Goal: Contribute content

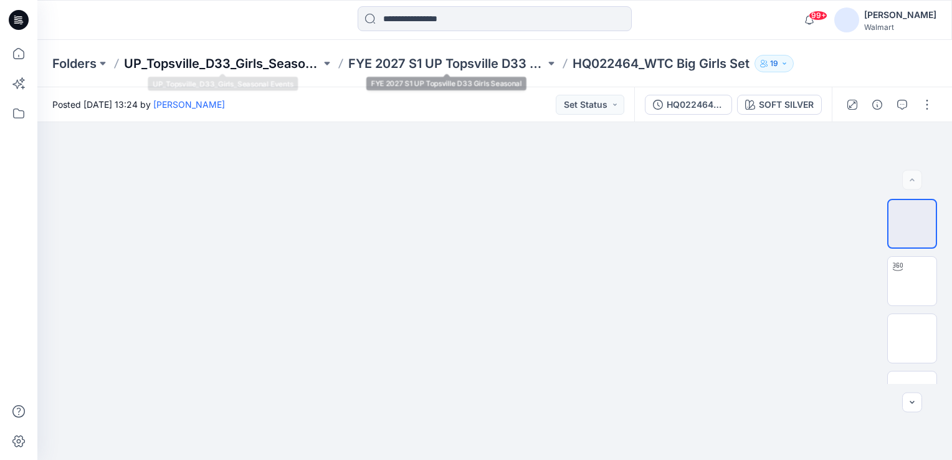
click at [248, 64] on p "UP_Topsville_D33_Girls_Seasonal Events" at bounding box center [222, 63] width 197 height 17
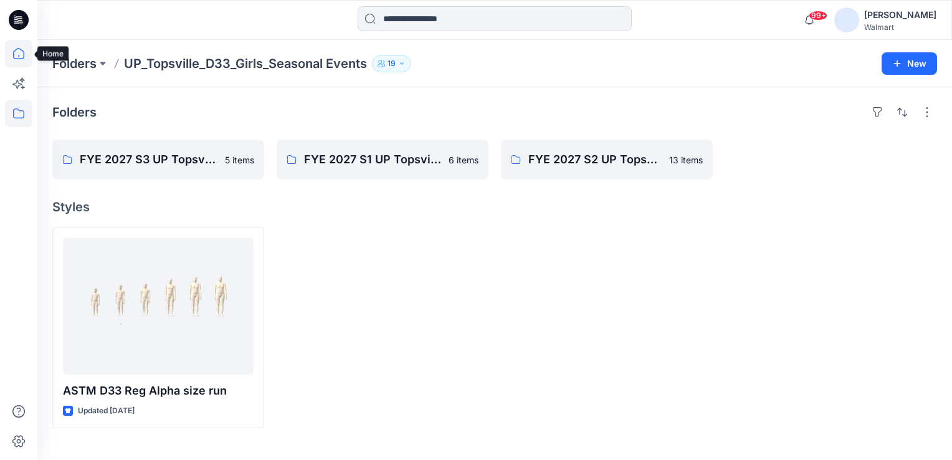
click at [20, 51] on icon at bounding box center [18, 53] width 27 height 27
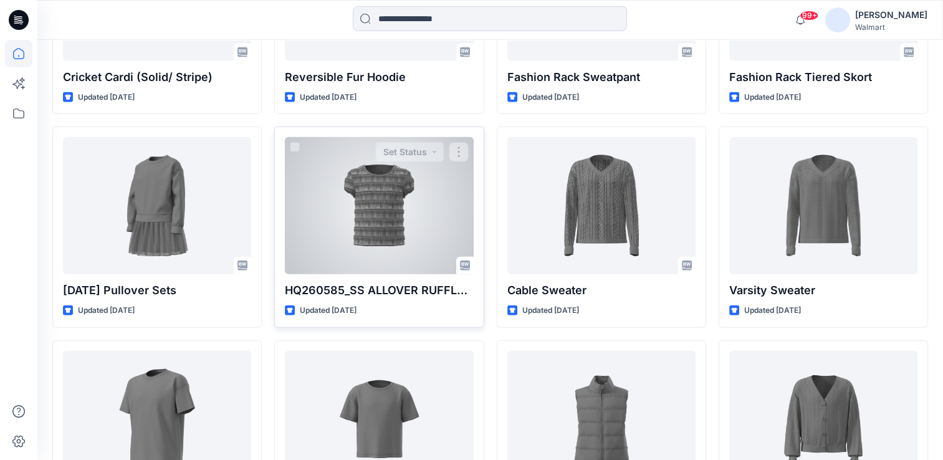
scroll to position [2872, 0]
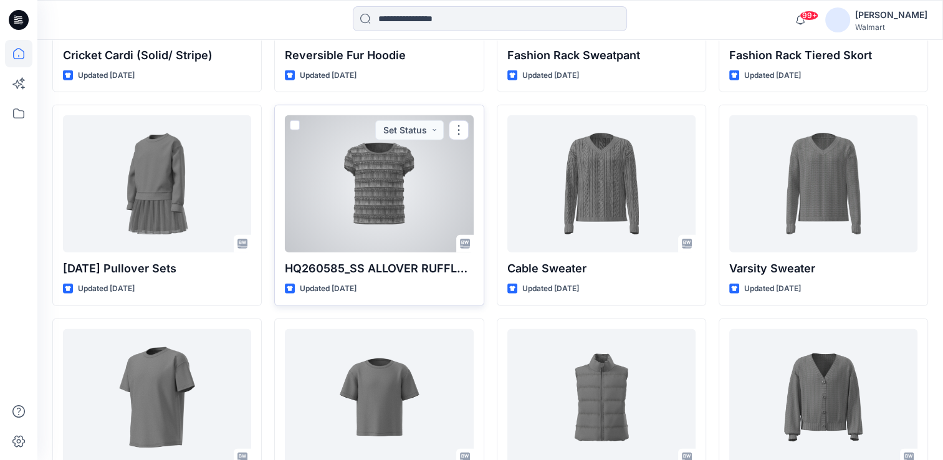
click at [359, 193] on div at bounding box center [379, 183] width 188 height 137
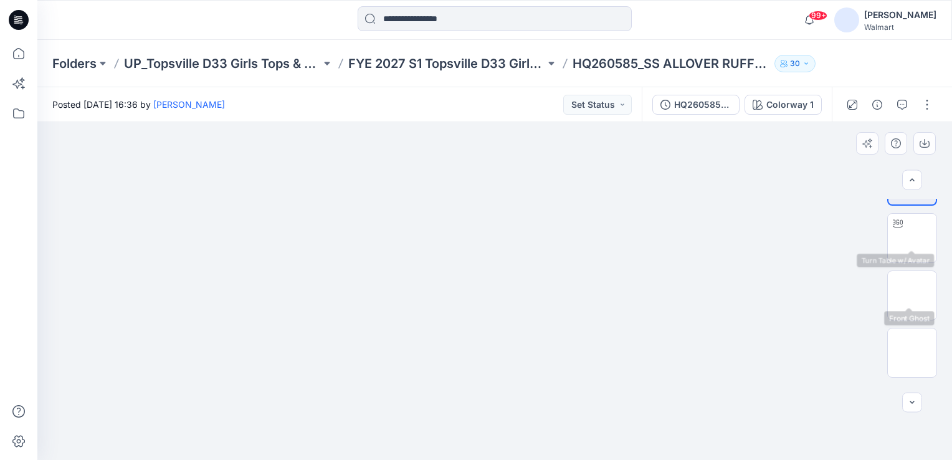
scroll to position [62, 0]
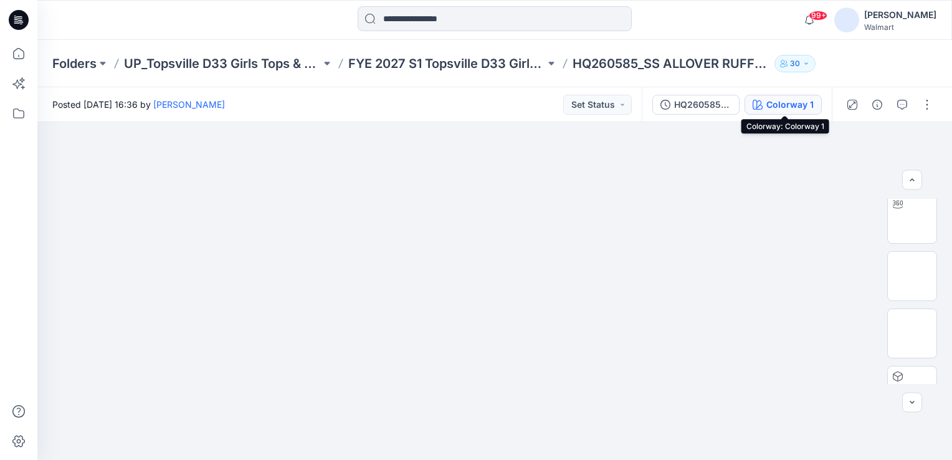
click at [776, 95] on button "Colorway 1" at bounding box center [783, 105] width 77 height 20
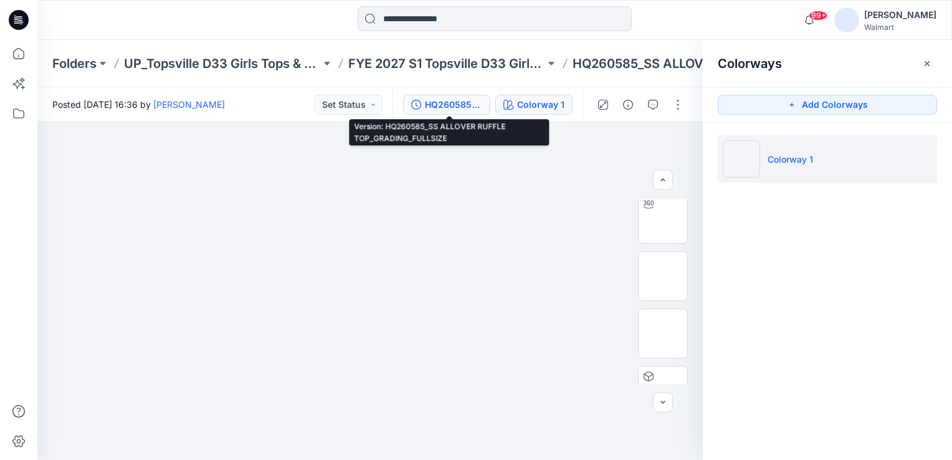
click at [448, 99] on div "HQ260585_SS ALLOVER RUFFLE TOP_GRADING_FULLSIZE" at bounding box center [453, 105] width 57 height 14
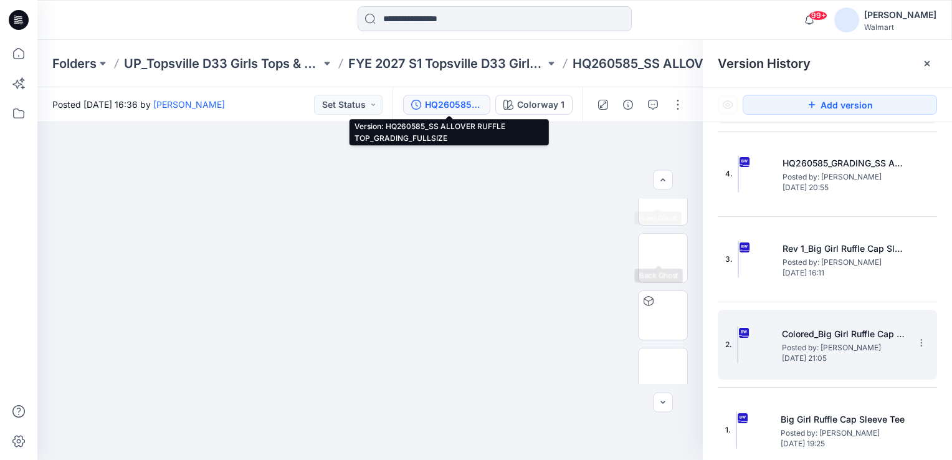
scroll to position [187, 0]
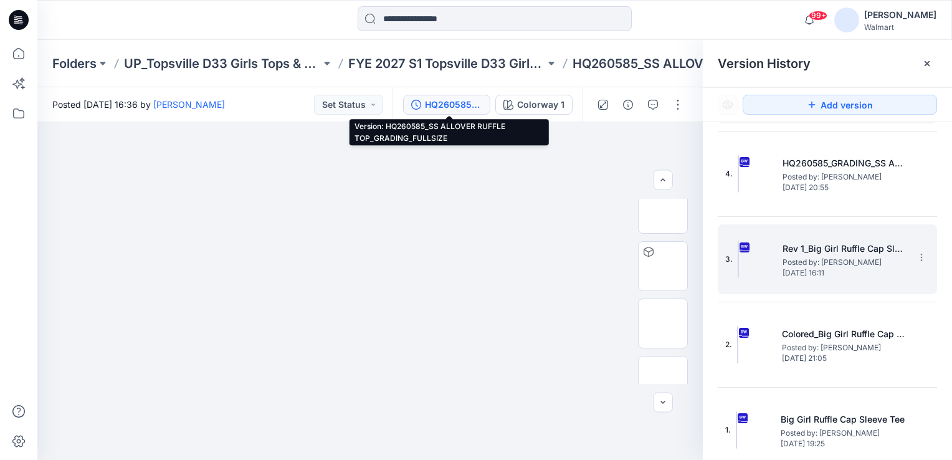
click at [841, 269] on span "[DATE] 16:11" at bounding box center [845, 273] width 125 height 9
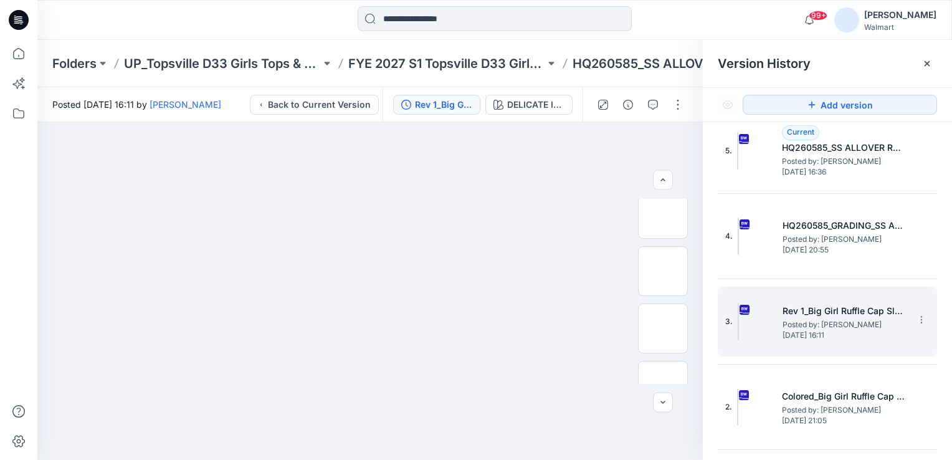
scroll to position [0, 0]
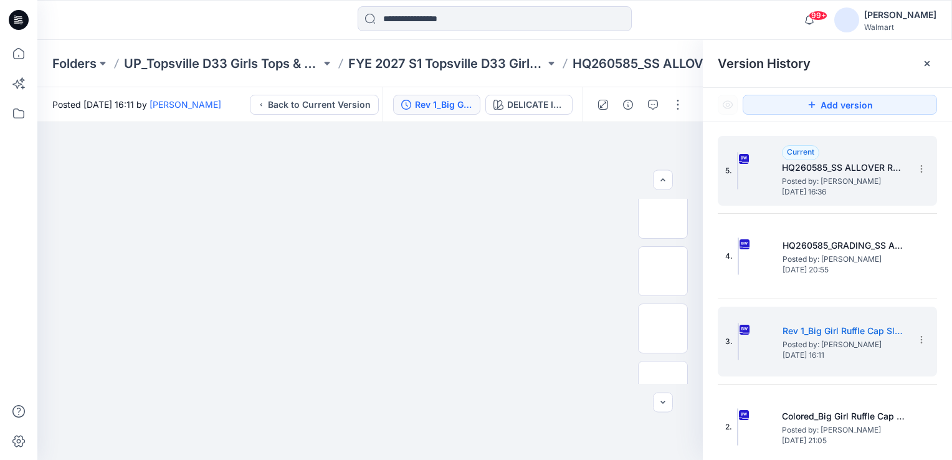
click at [840, 180] on span "Posted by: [PERSON_NAME]" at bounding box center [844, 181] width 125 height 12
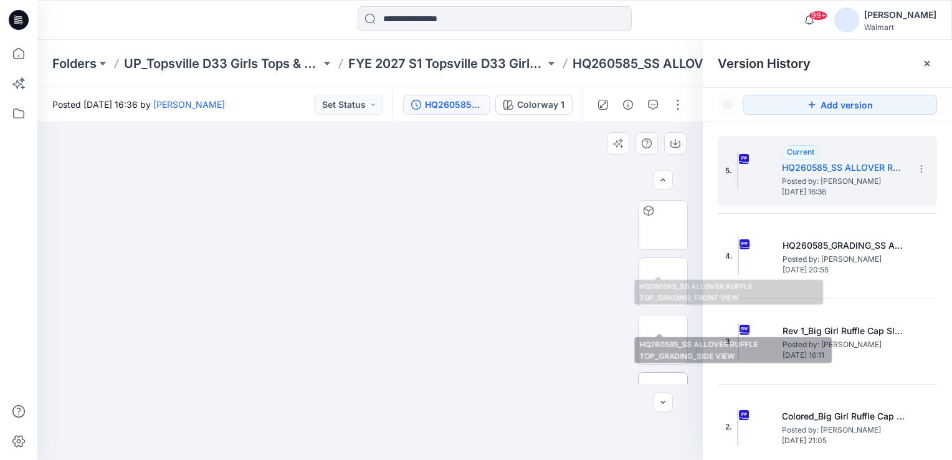
scroll to position [266, 0]
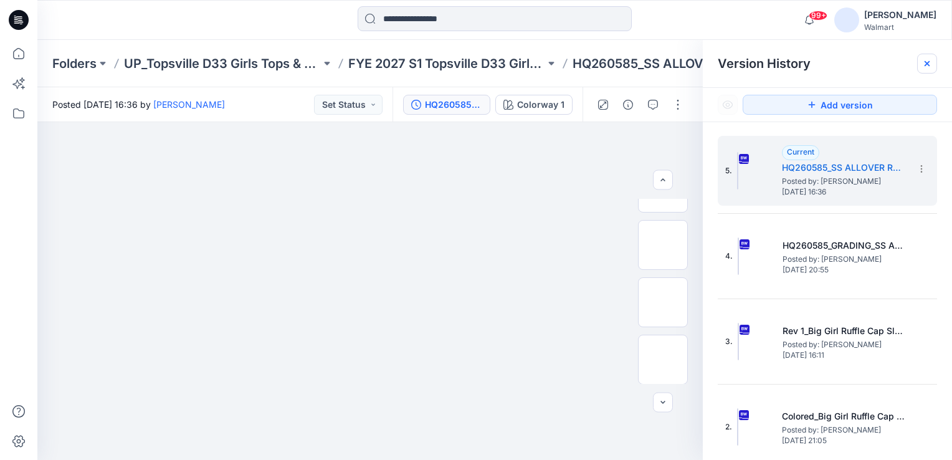
click at [923, 61] on icon at bounding box center [928, 64] width 10 height 10
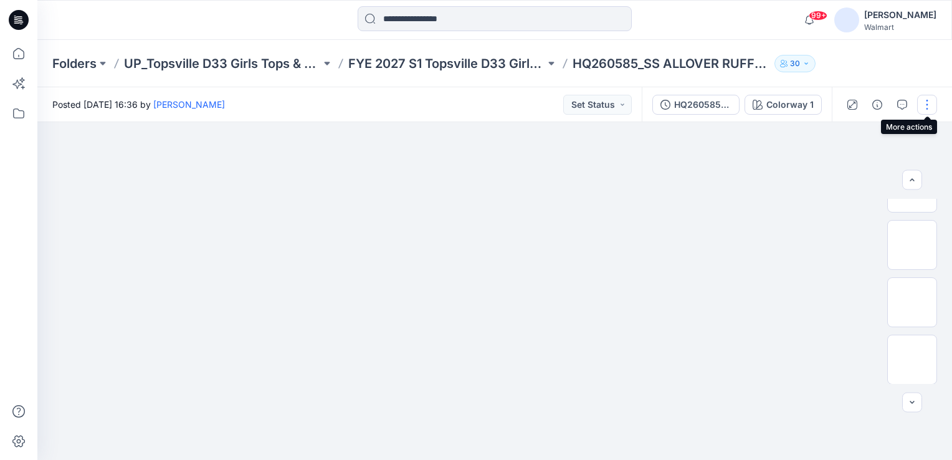
click at [929, 105] on button "button" at bounding box center [928, 105] width 20 height 20
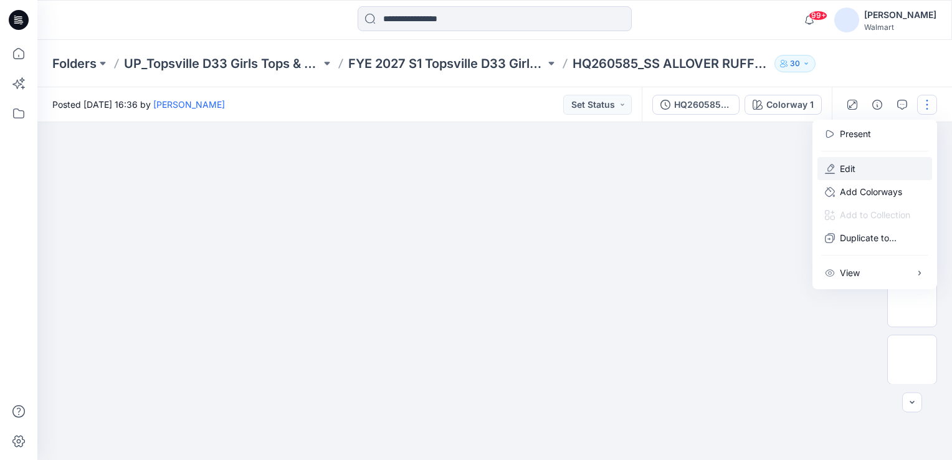
click at [845, 166] on p "Edit" at bounding box center [848, 168] width 16 height 13
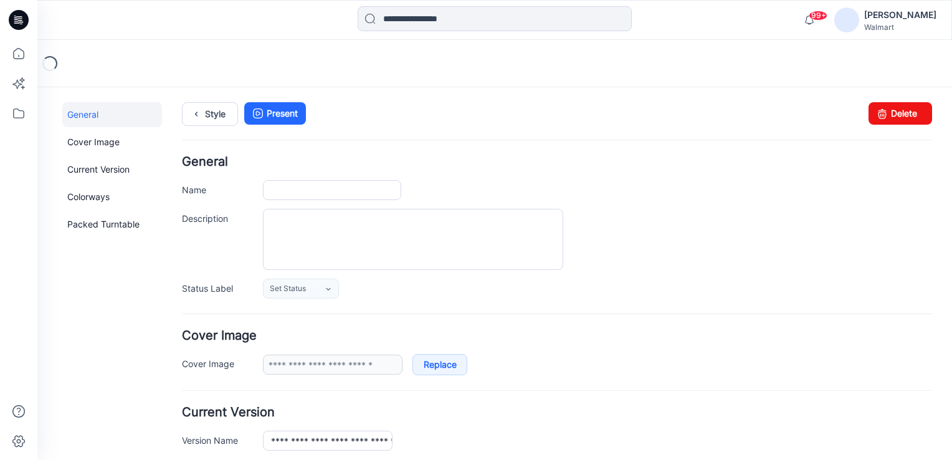
type input "**********"
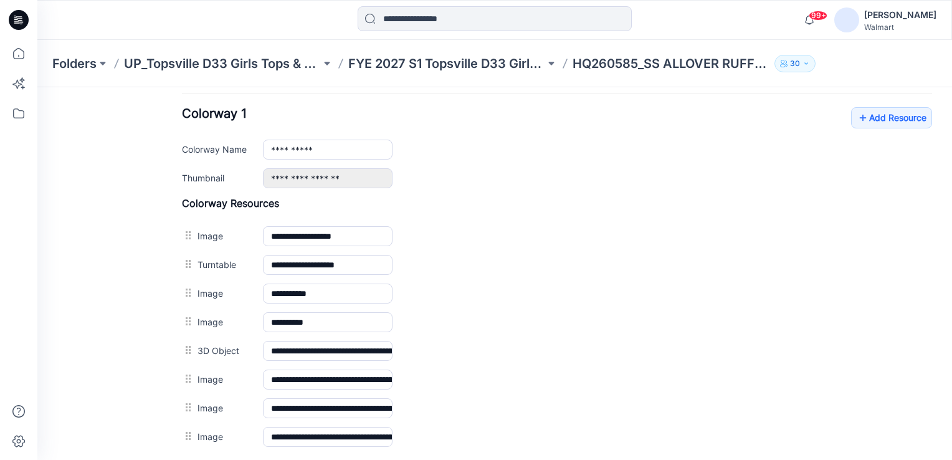
scroll to position [499, 0]
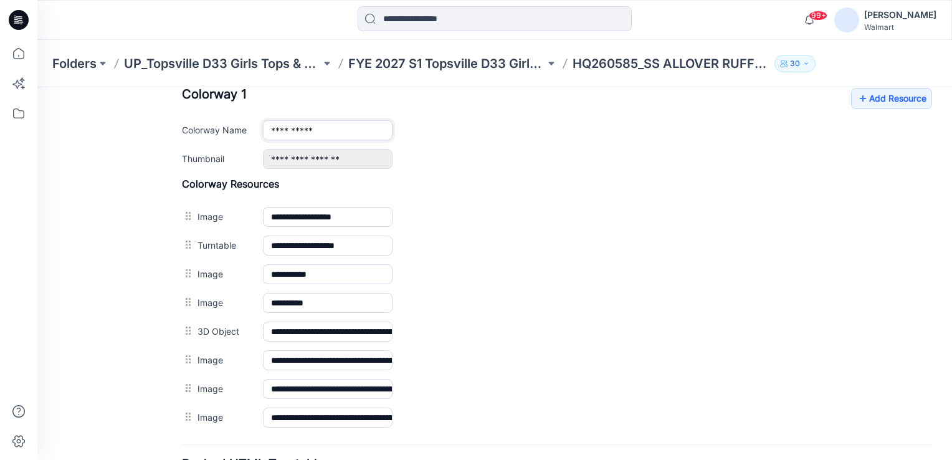
click at [322, 130] on input "**********" at bounding box center [328, 130] width 130 height 20
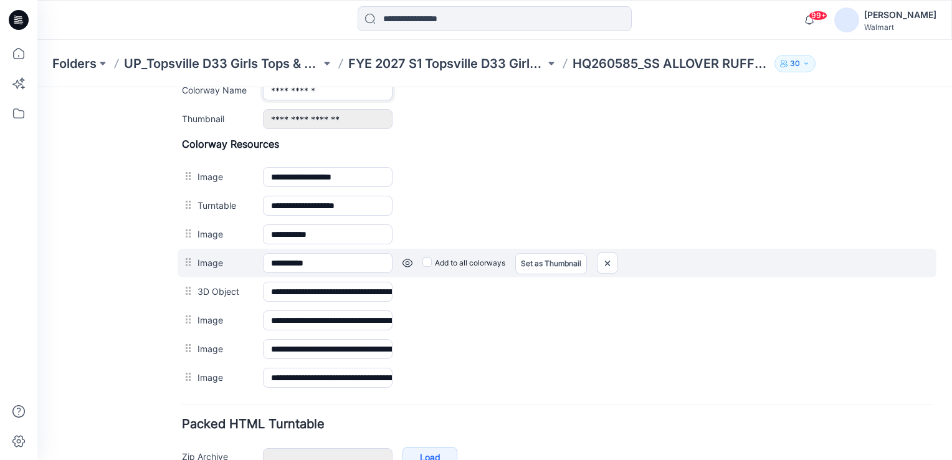
type input "**********"
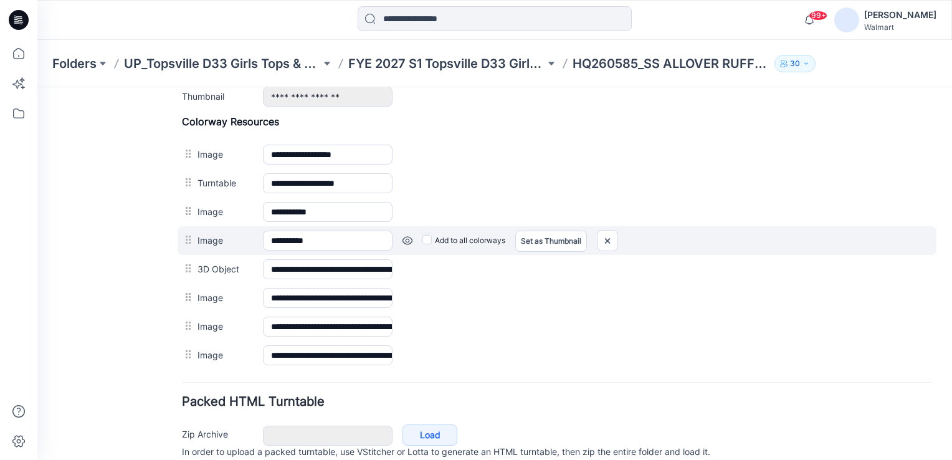
click at [487, 226] on div "**********" at bounding box center [557, 240] width 759 height 29
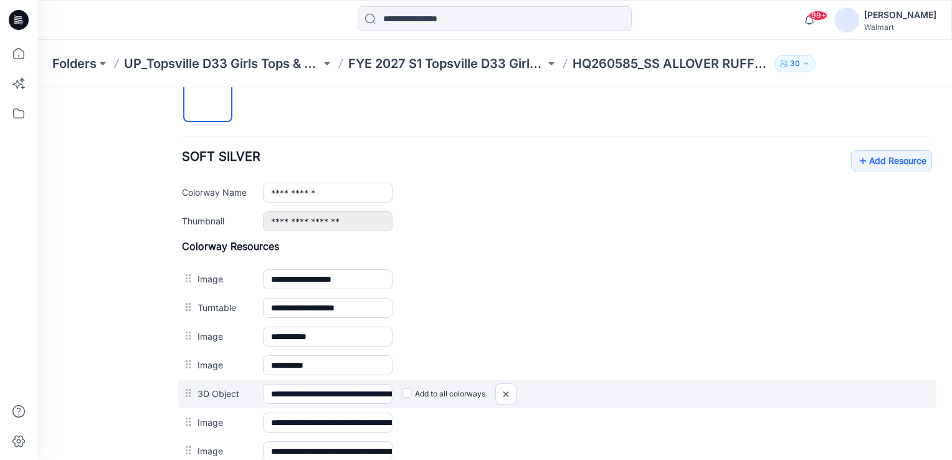
scroll to position [374, 0]
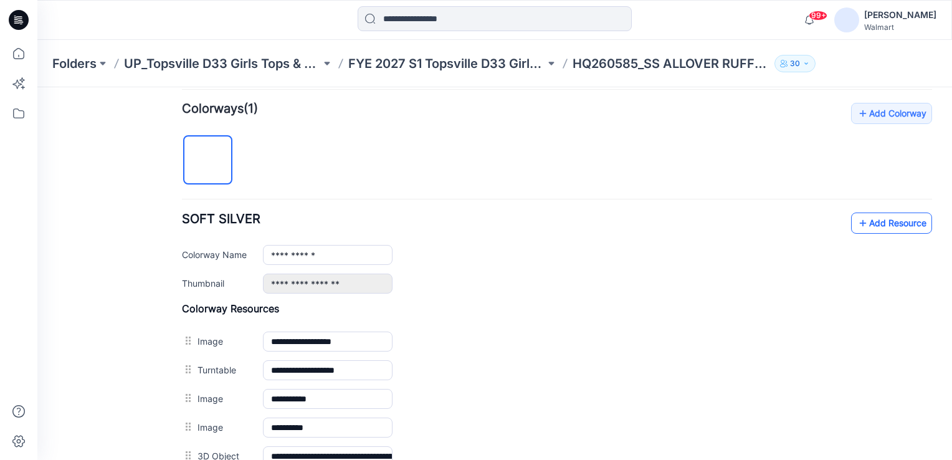
click at [886, 223] on link "Add Resource" at bounding box center [891, 223] width 81 height 21
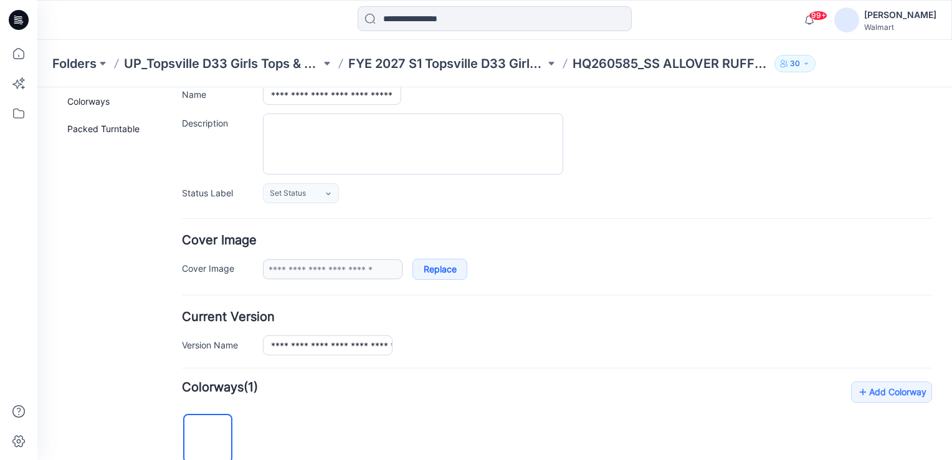
scroll to position [0, 0]
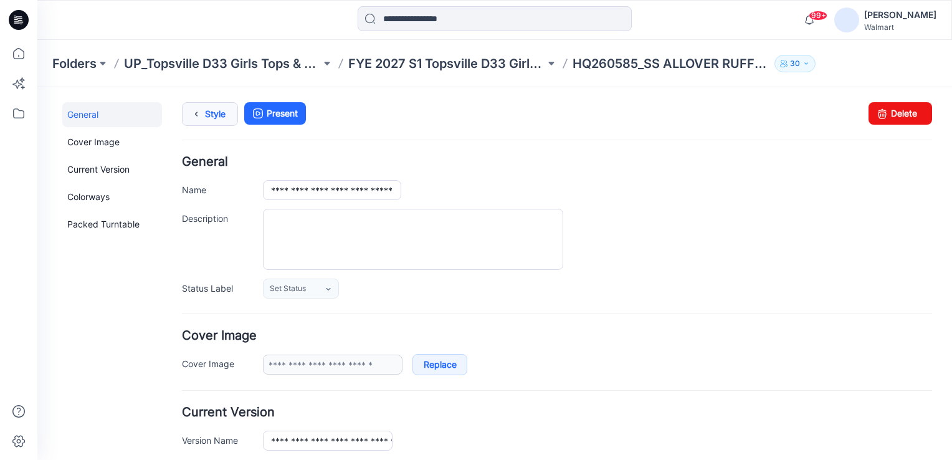
click at [219, 116] on link "Style" at bounding box center [210, 114] width 56 height 24
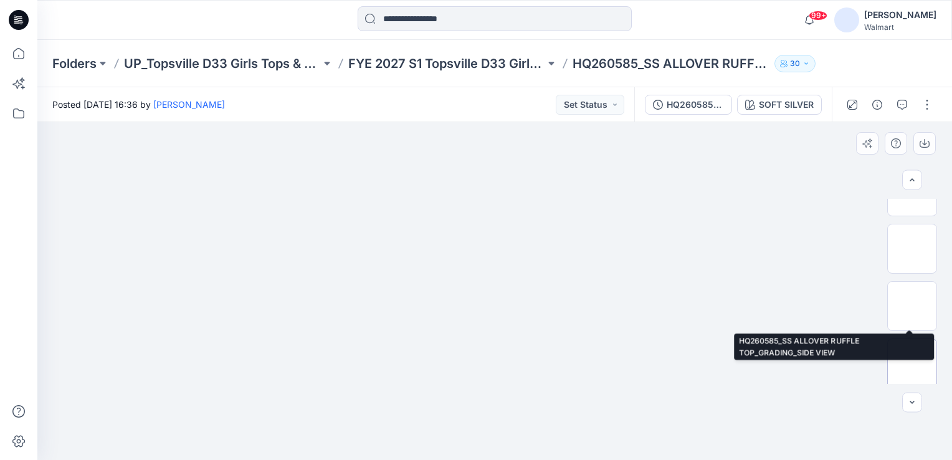
scroll to position [266, 0]
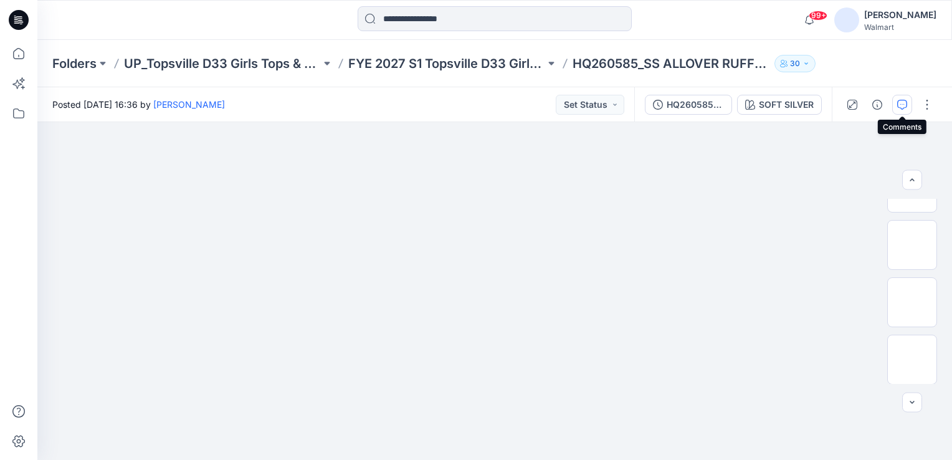
click at [903, 103] on icon "button" at bounding box center [903, 105] width 10 height 10
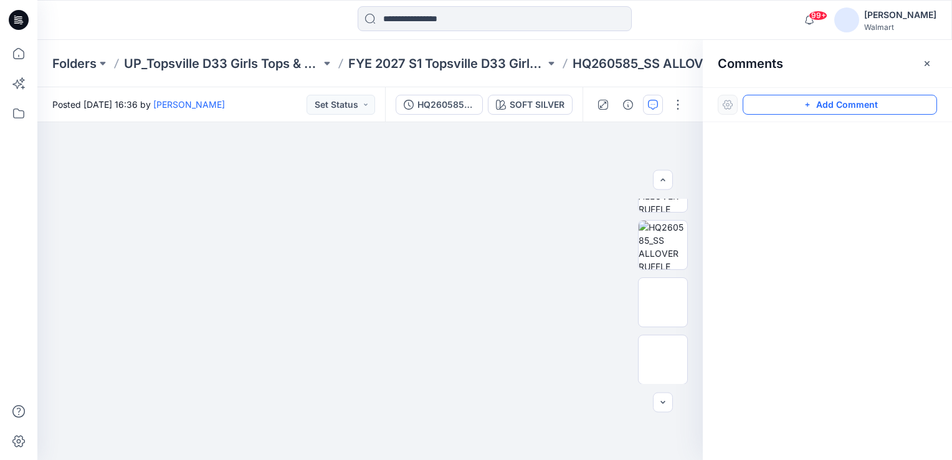
click at [808, 103] on icon "button" at bounding box center [808, 105] width 10 height 10
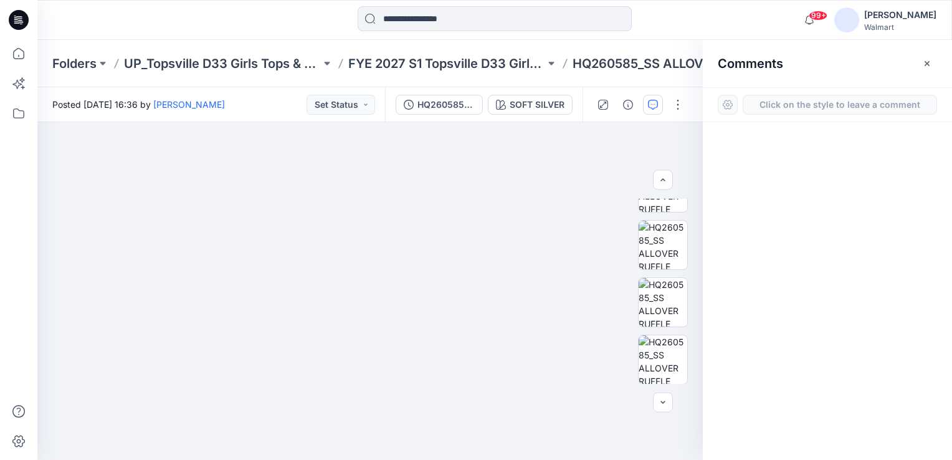
click at [803, 103] on button "Click on the style to leave a comment" at bounding box center [840, 105] width 194 height 20
click at [773, 116] on div "Click on the style to leave a comment" at bounding box center [827, 104] width 249 height 35
click at [782, 100] on button "Click on the style to leave a comment" at bounding box center [840, 105] width 194 height 20
click at [403, 240] on div "1" at bounding box center [370, 291] width 666 height 338
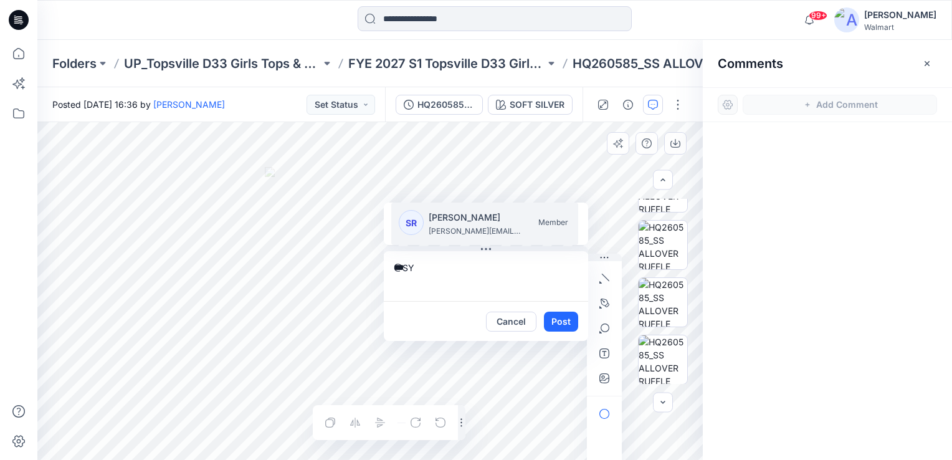
click at [486, 233] on p "[PERSON_NAME][EMAIL_ADDRESS][PERSON_NAME][DOMAIN_NAME]" at bounding box center [476, 231] width 94 height 12
type textarea "**********"
click at [529, 318] on button "Cancel" at bounding box center [511, 322] width 50 height 20
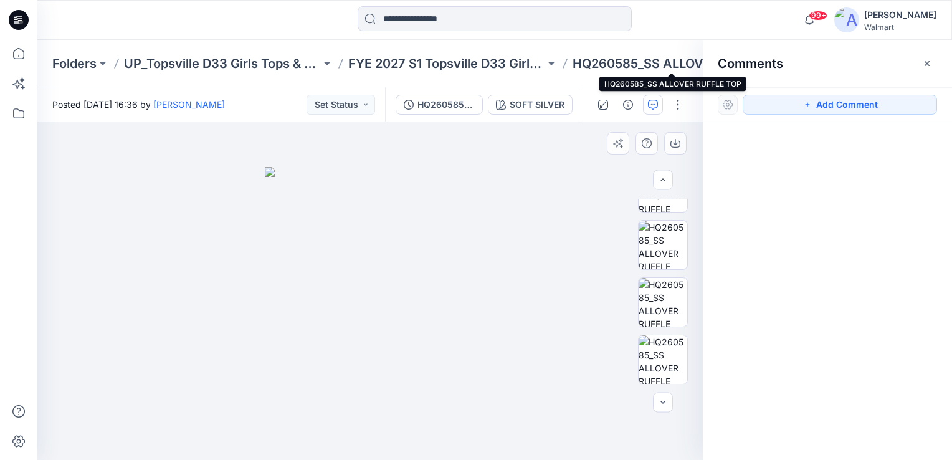
click at [600, 60] on p "HQ260585_SS ALLOVER RUFFLE TOP" at bounding box center [671, 63] width 197 height 17
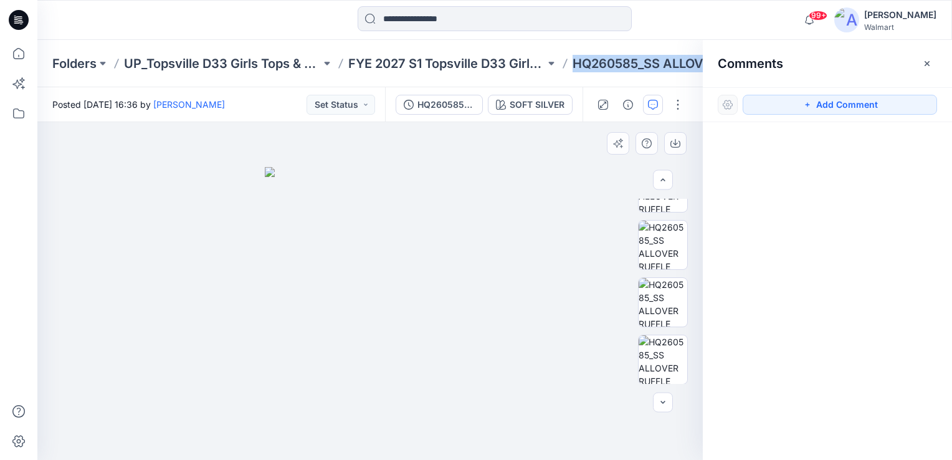
click at [600, 60] on p "HQ260585_SS ALLOVER RUFFLE TOP" at bounding box center [671, 63] width 197 height 17
copy div "HQ260585_SS ALLOVER RUFFLE TOP 30"
